Goal: Transaction & Acquisition: Purchase product/service

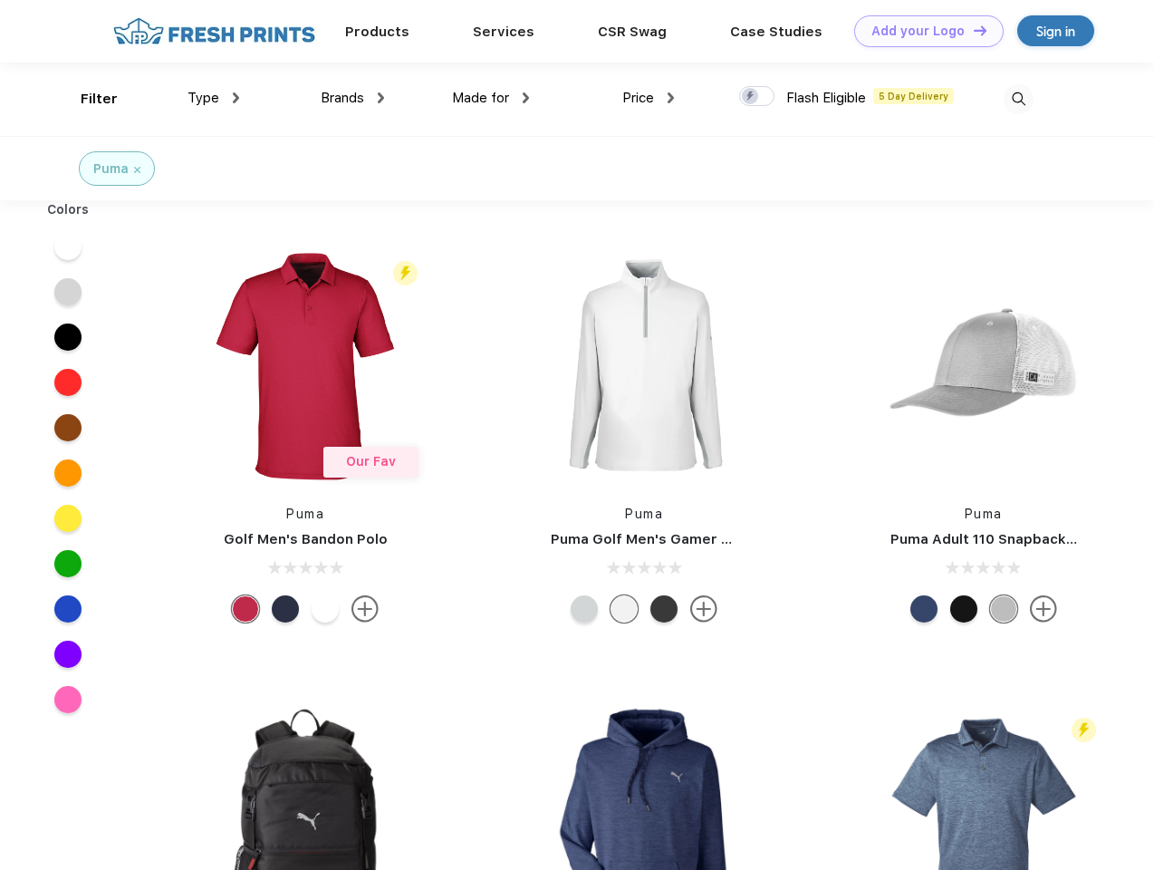
click at [922, 31] on link "Add your Logo Design Tool" at bounding box center [928, 31] width 149 height 32
click at [0, 0] on div "Design Tool" at bounding box center [0, 0] width 0 height 0
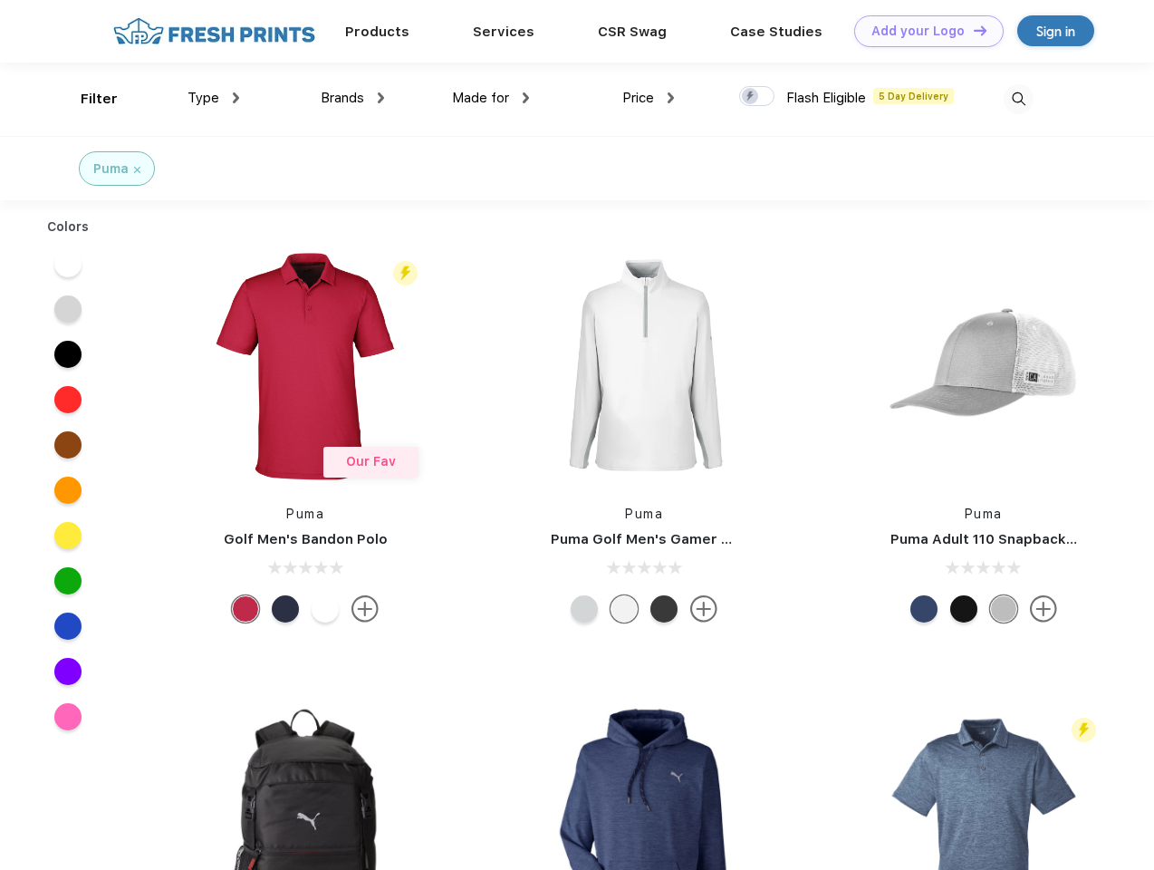
click at [972, 30] on link "Add your Logo Design Tool" at bounding box center [928, 31] width 149 height 32
click at [87, 99] on div "Filter" at bounding box center [99, 99] width 37 height 21
click at [214, 98] on span "Type" at bounding box center [203, 98] width 32 height 16
click at [352, 98] on span "Brands" at bounding box center [342, 98] width 43 height 16
click at [491, 98] on span "Made for" at bounding box center [480, 98] width 57 height 16
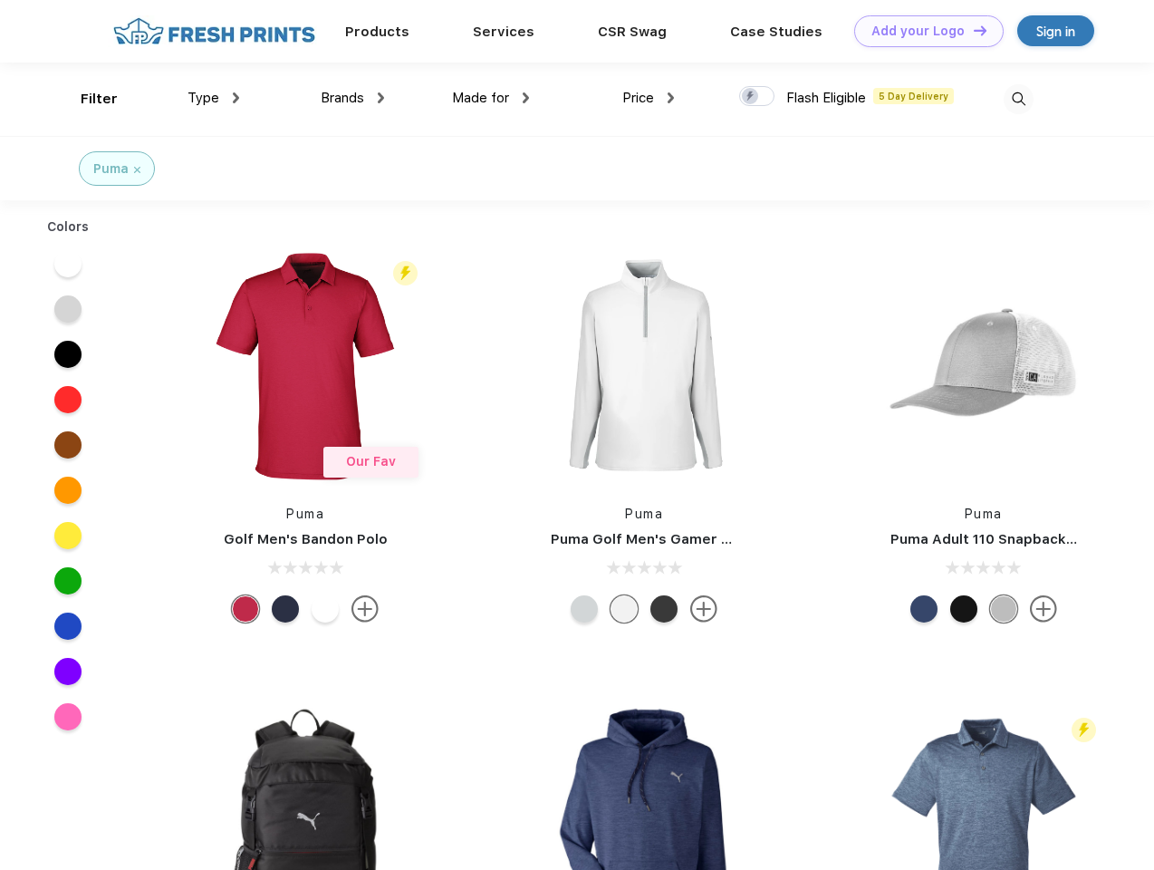
click at [649, 98] on span "Price" at bounding box center [638, 98] width 32 height 16
click at [757, 97] on div at bounding box center [756, 96] width 35 height 20
click at [751, 97] on input "checkbox" at bounding box center [745, 91] width 12 height 12
click at [1018, 99] on img at bounding box center [1019, 99] width 30 height 30
